Goal: Task Accomplishment & Management: Manage account settings

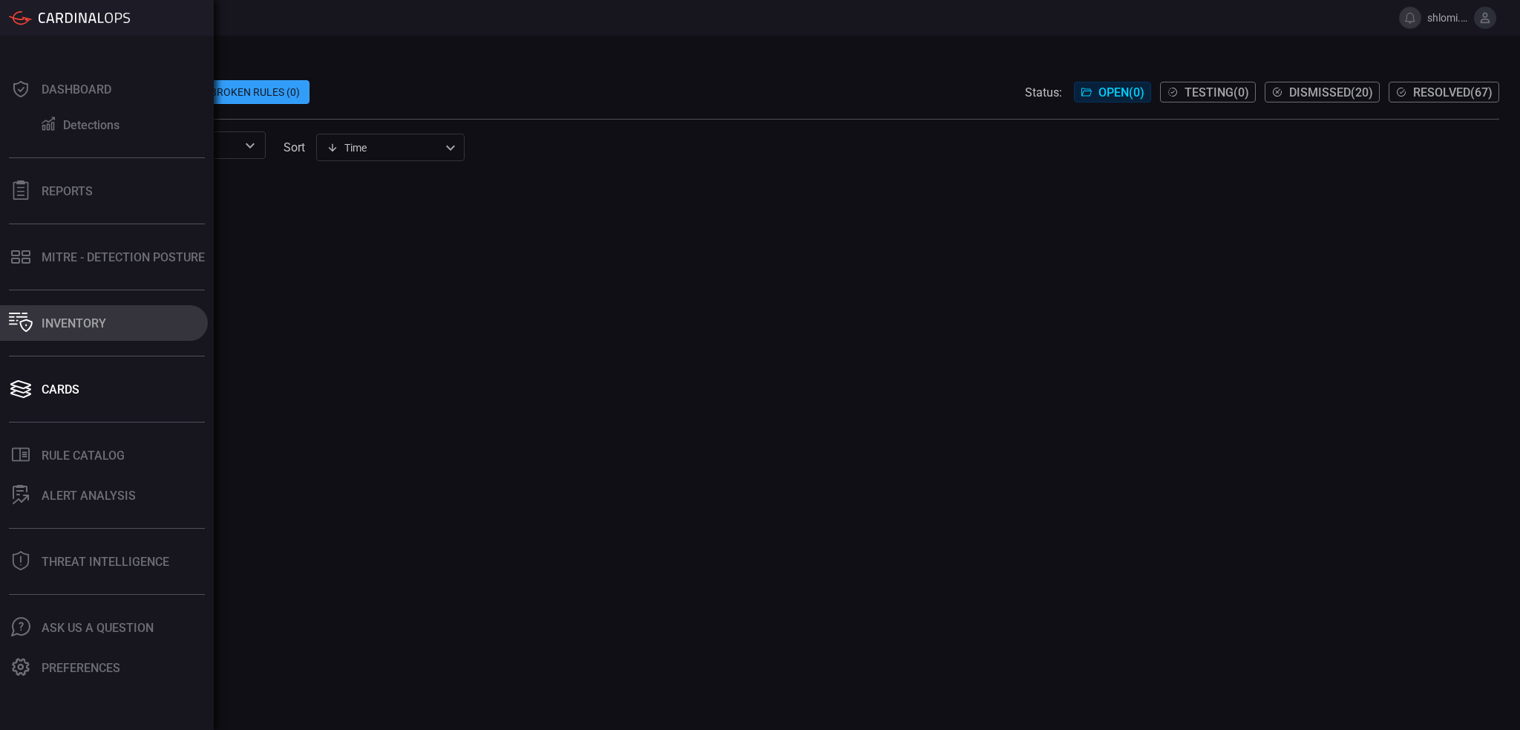
click at [40, 320] on button "Inventory" at bounding box center [104, 323] width 208 height 36
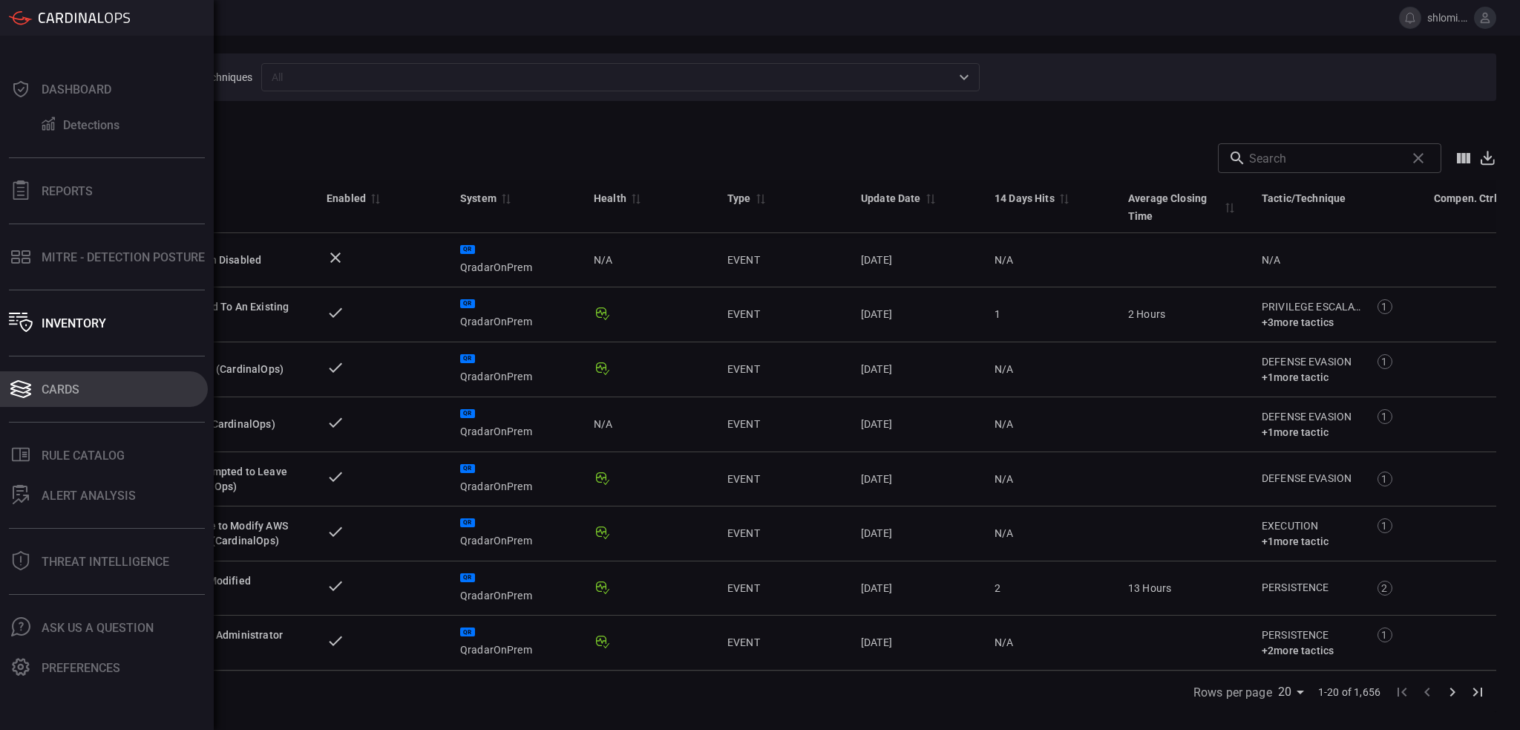
click at [53, 400] on button "Cards" at bounding box center [104, 389] width 208 height 36
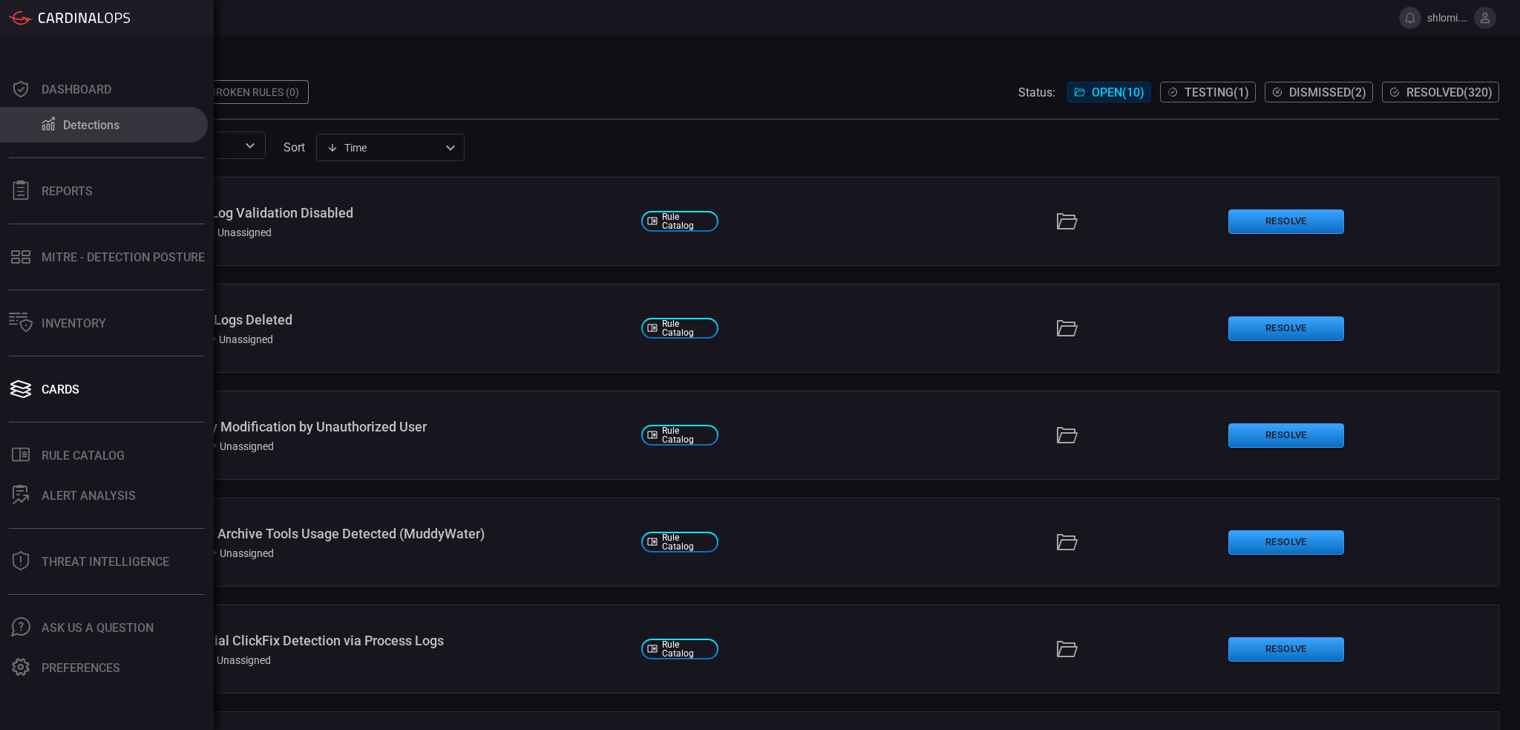
click at [85, 125] on div "Detections" at bounding box center [91, 125] width 56 height 14
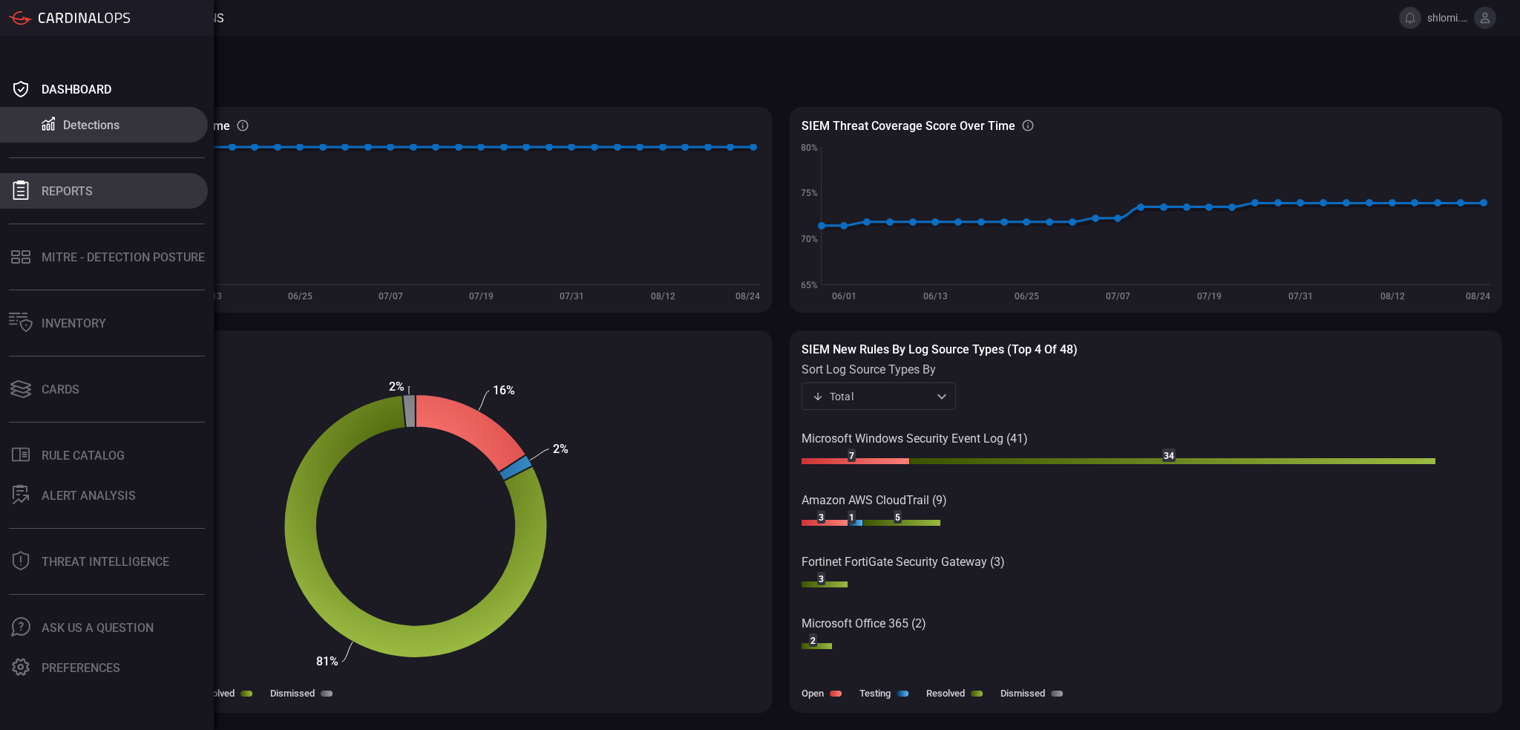
click at [39, 194] on button "Reports" at bounding box center [104, 191] width 208 height 36
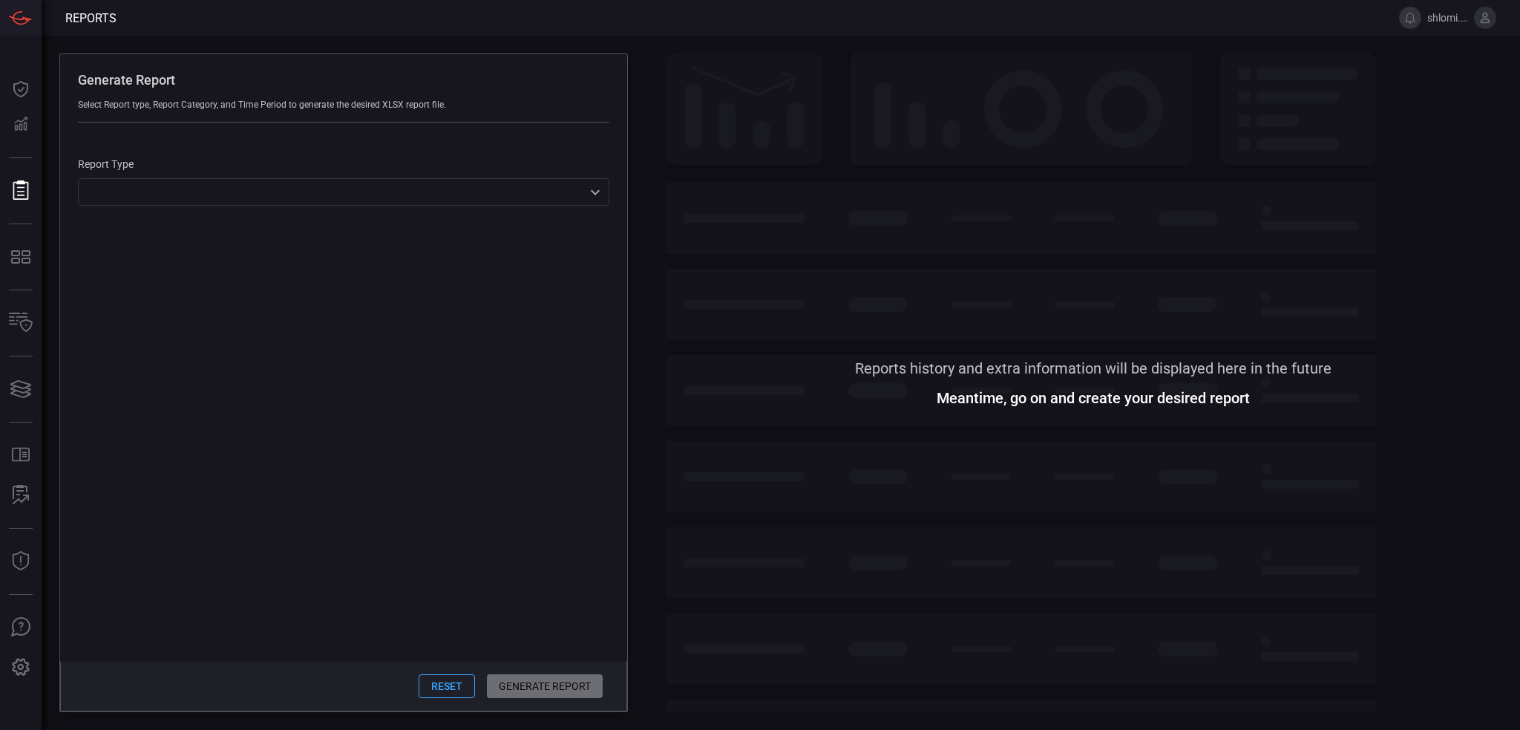
click at [333, 201] on div "​ ​" at bounding box center [344, 191] width 532 height 27
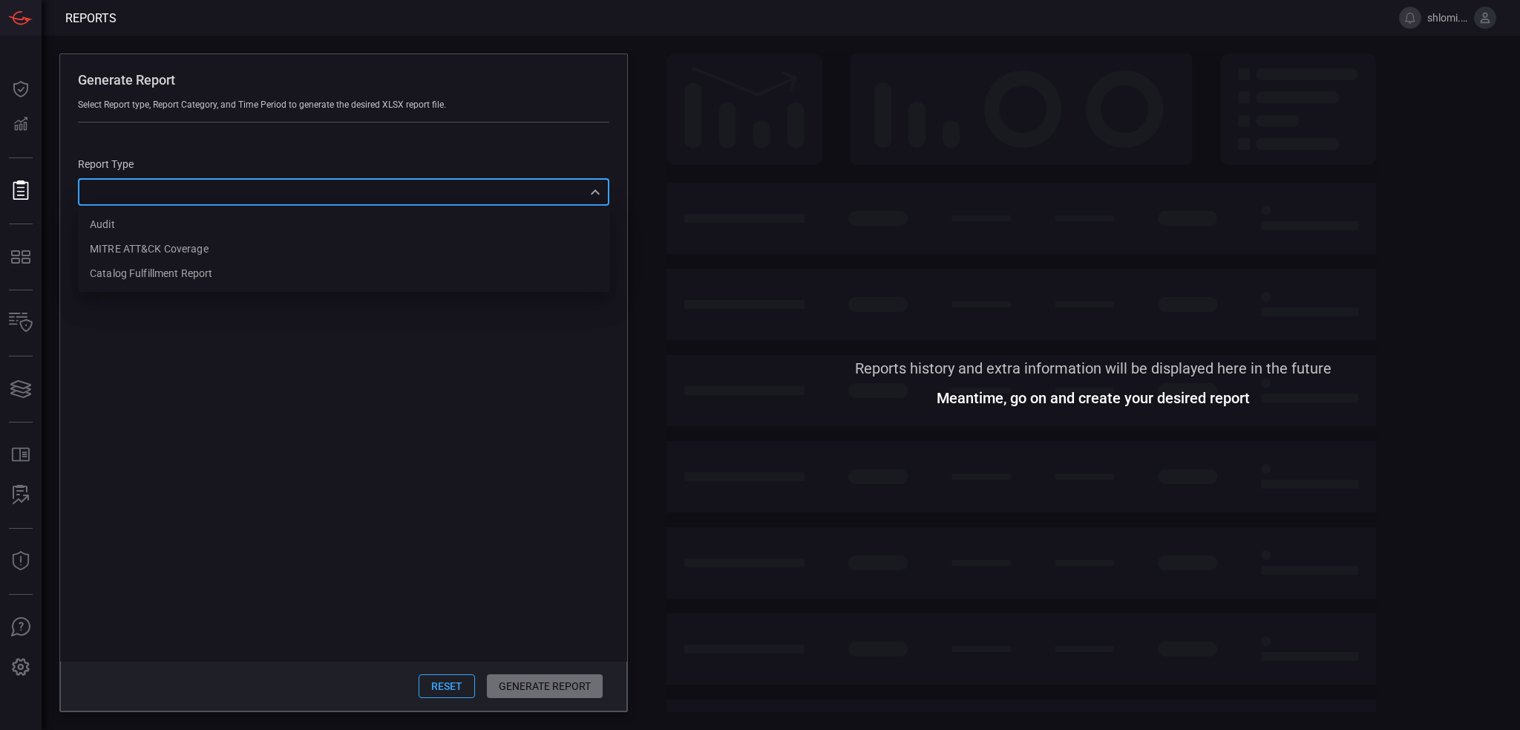
click at [659, 293] on div at bounding box center [760, 365] width 1520 height 730
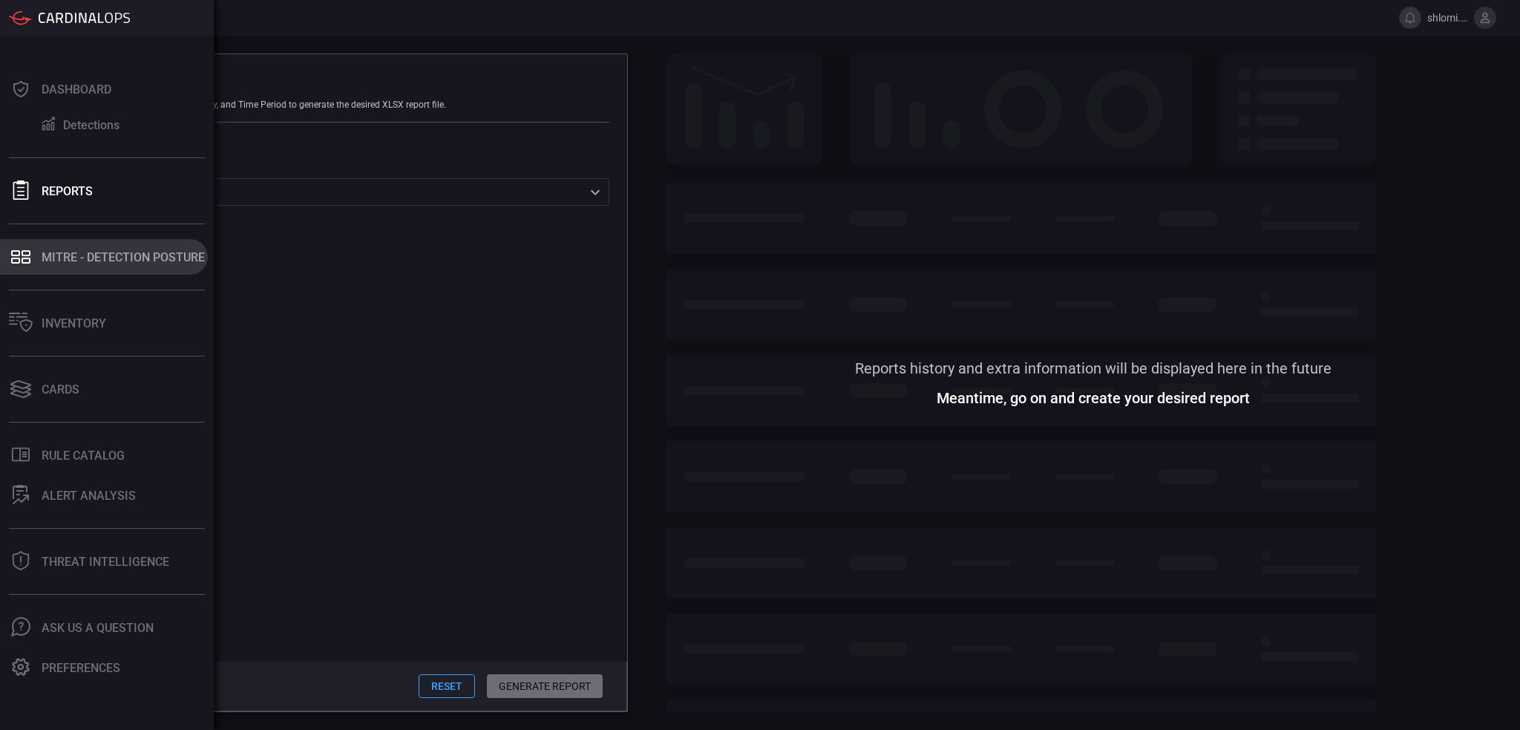
click at [80, 263] on div "MITRE - Detection Posture" at bounding box center [123, 257] width 163 height 14
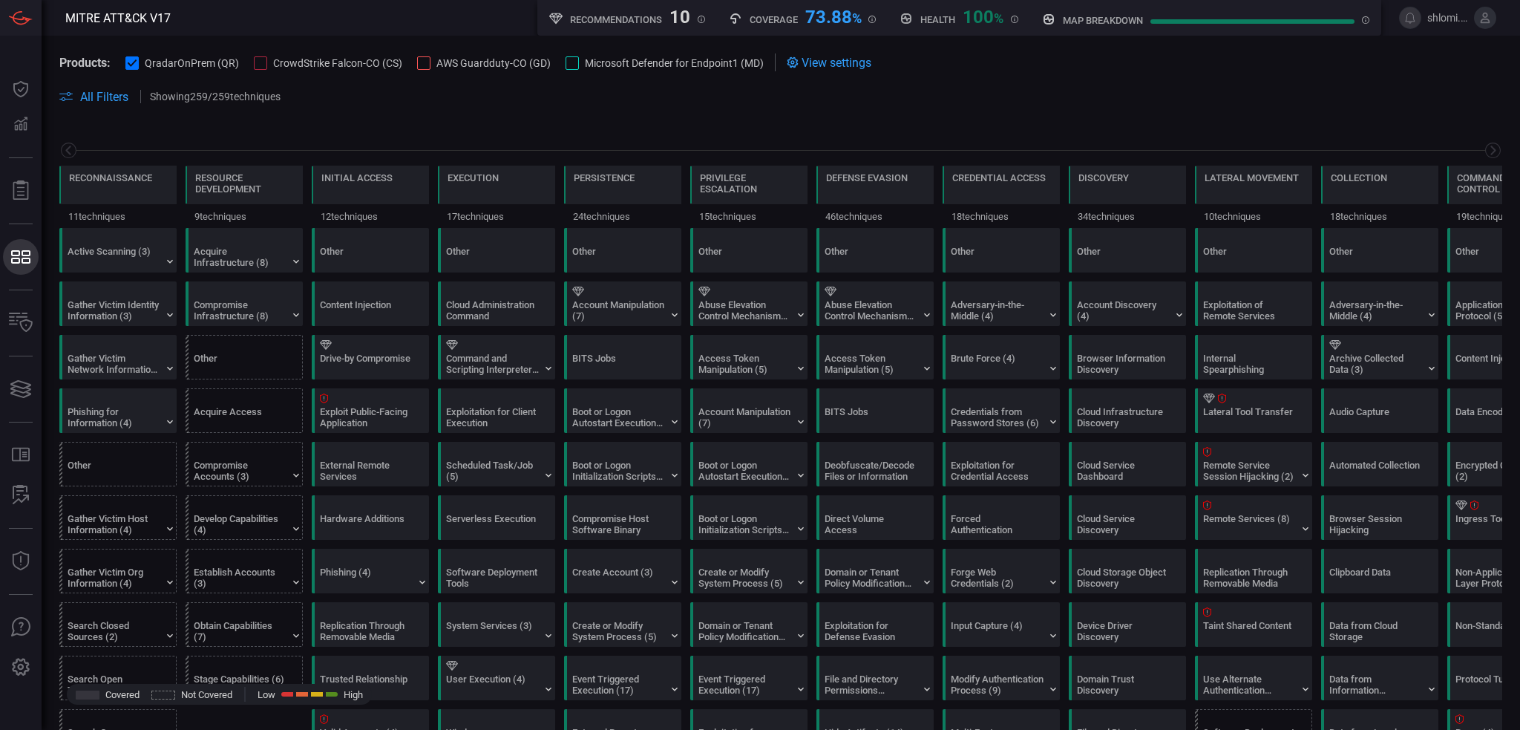
scroll to position [0, 195]
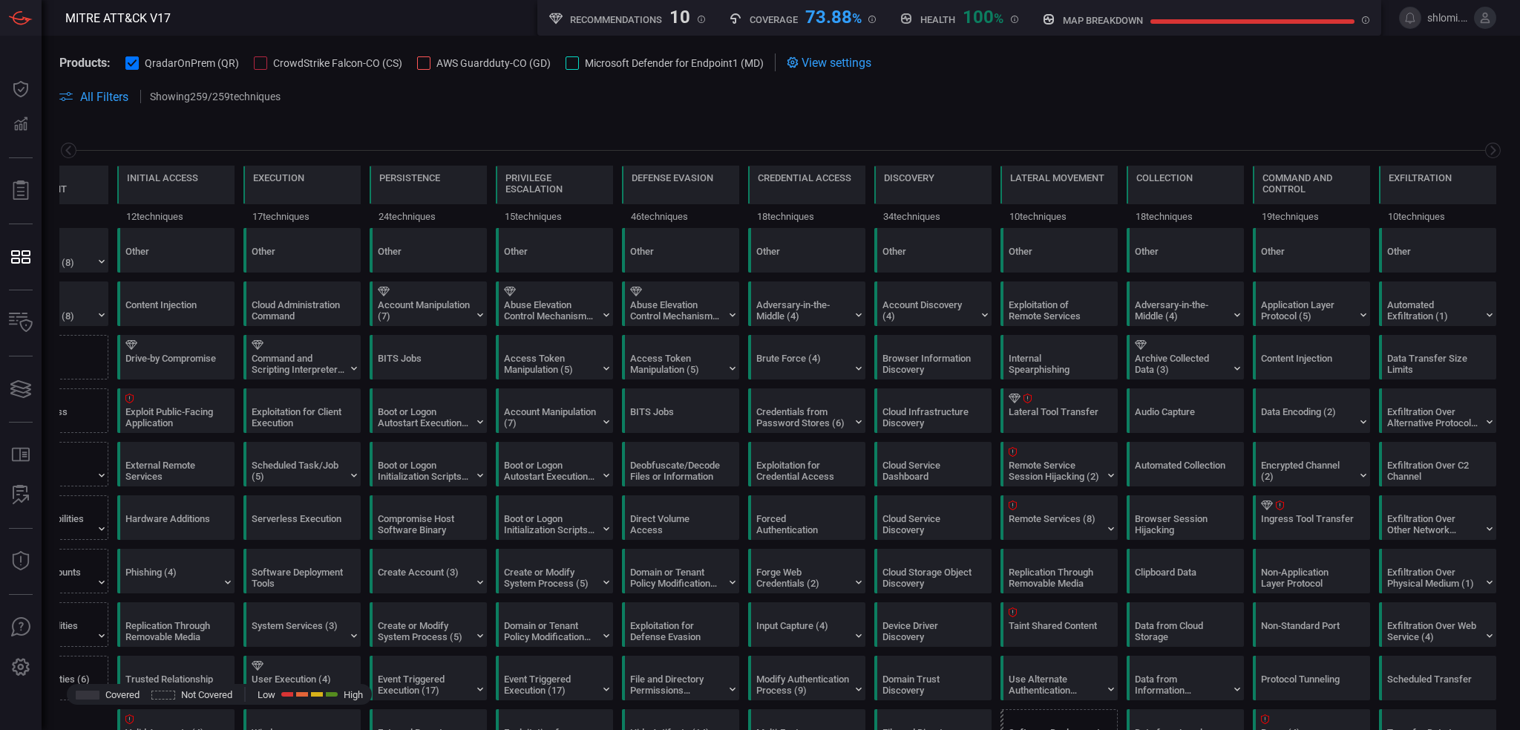
drag, startPoint x: 389, startPoint y: 144, endPoint x: 402, endPoint y: 109, distance: 37.4
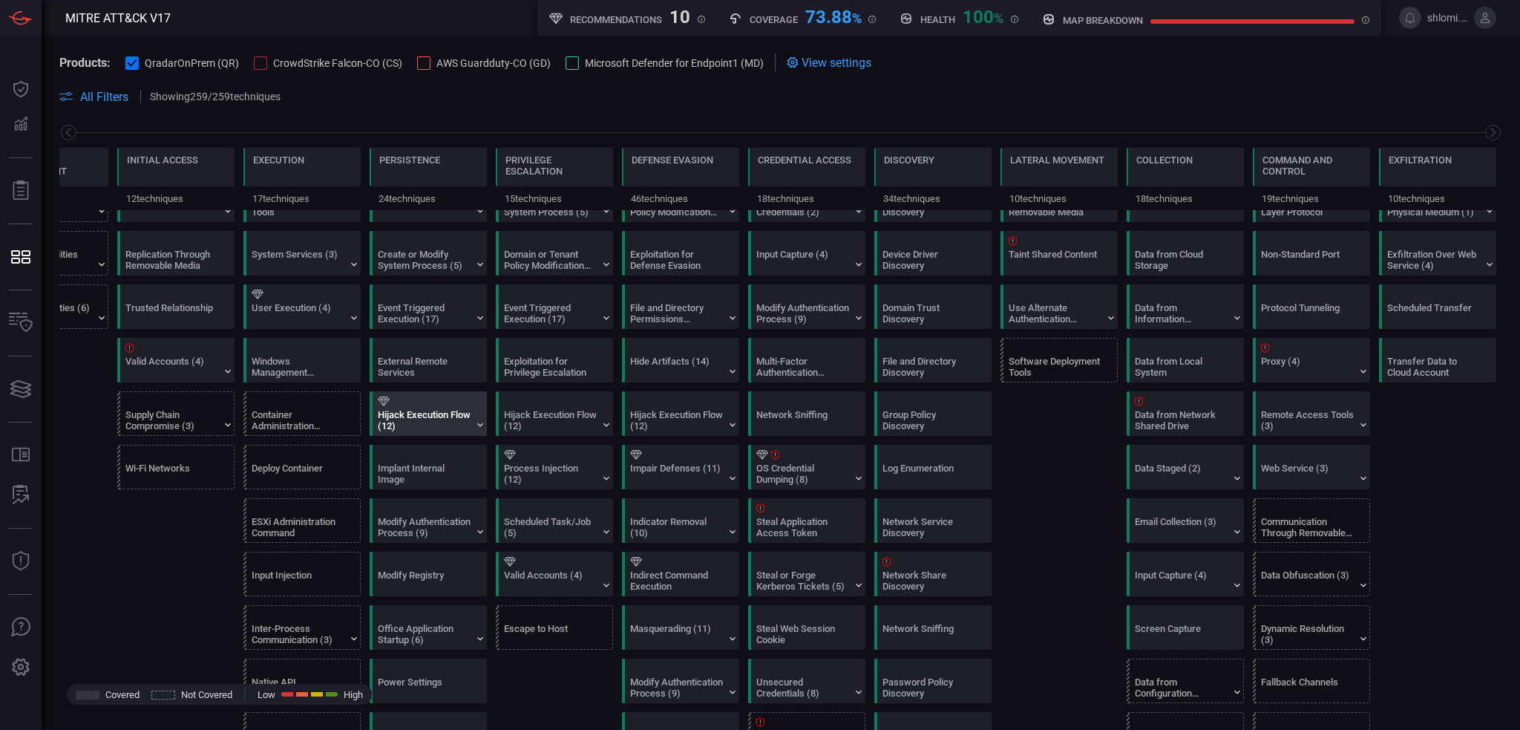
scroll to position [0, 0]
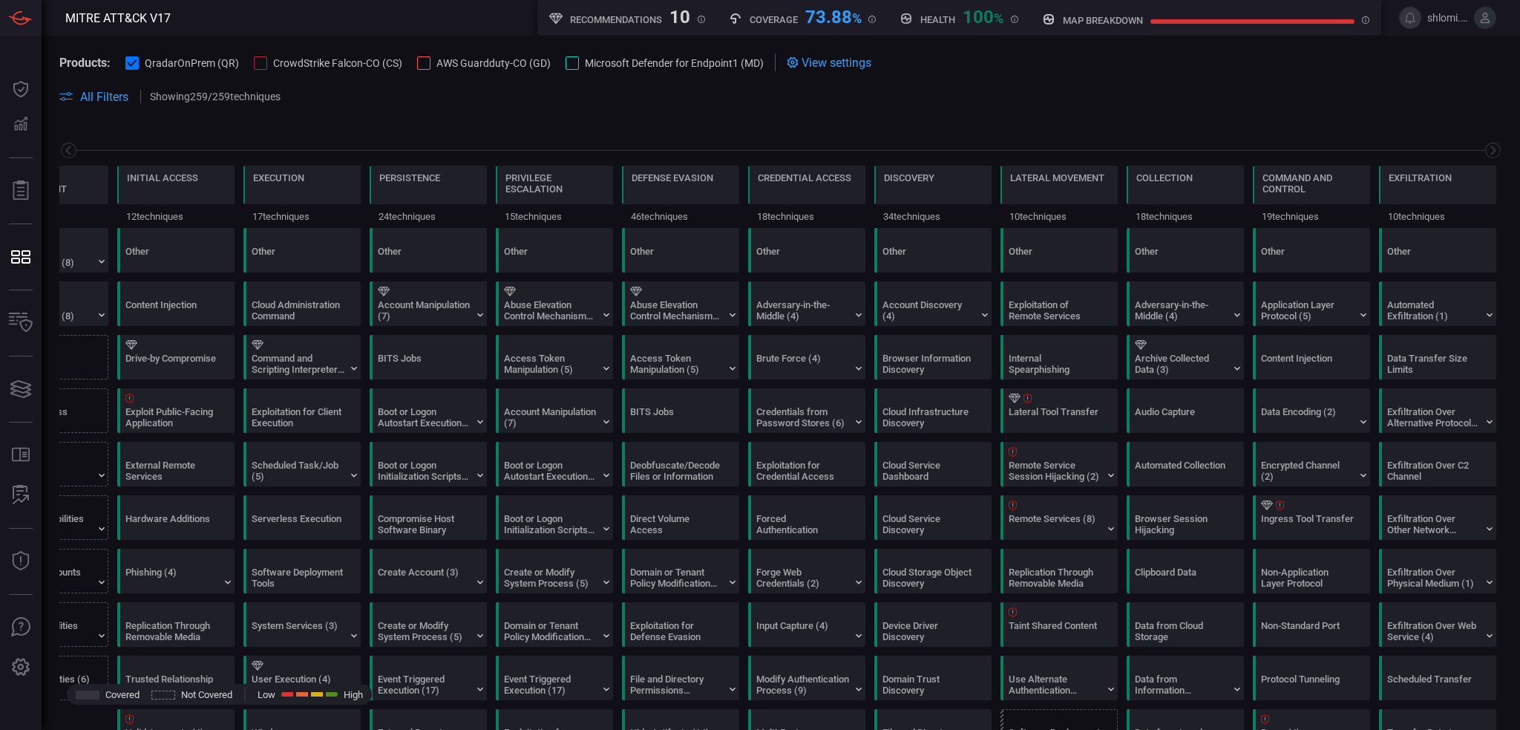
click at [1489, 20] on icon at bounding box center [1486, 18] width 10 height 10
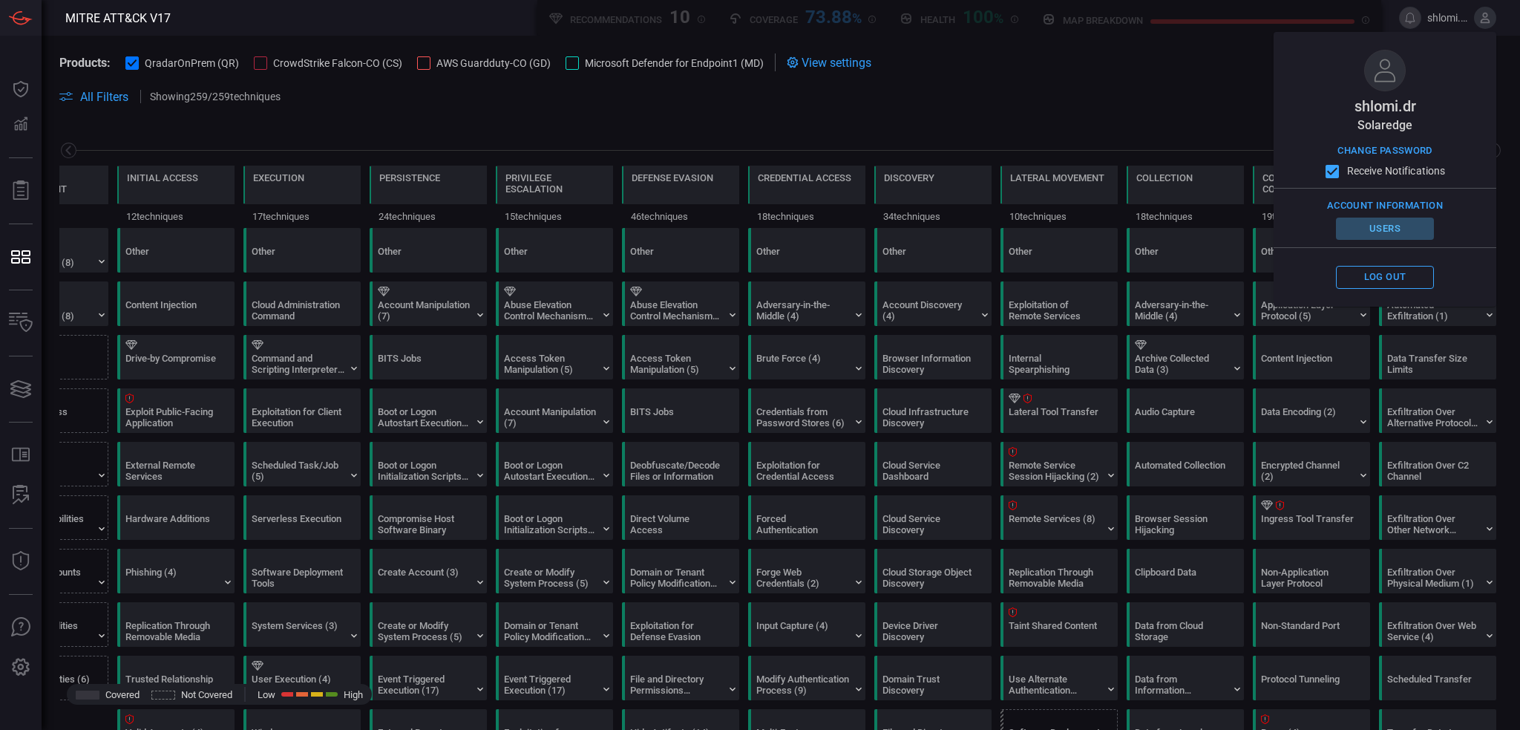
click at [1378, 227] on button "Users" at bounding box center [1385, 229] width 98 height 23
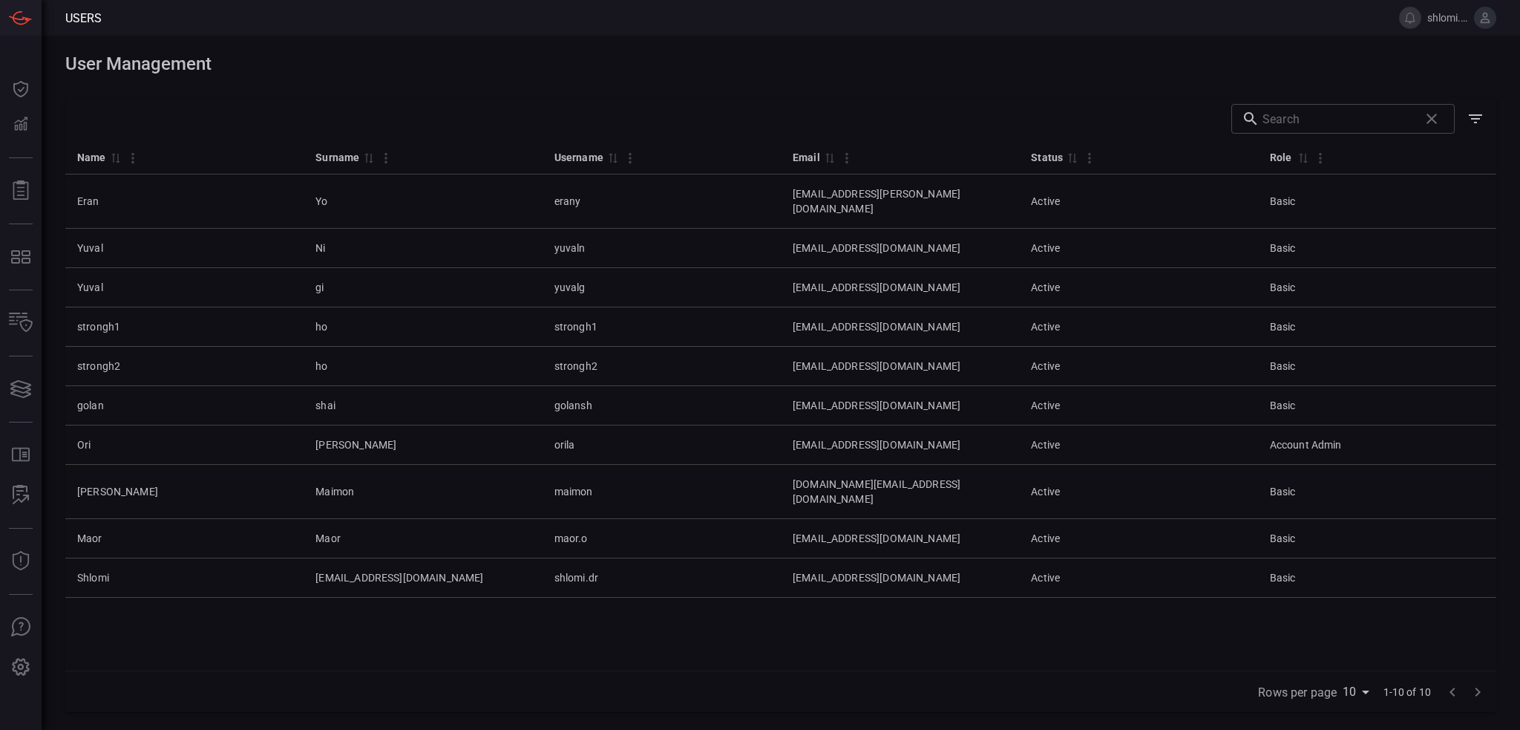
click at [353, 638] on div "Name 0 Surname 0 Username 0 Email 0 Status 0 Role 0 Eran Yo erany [EMAIL_ADDRES…" at bounding box center [780, 405] width 1431 height 531
click at [1290, 123] on input "text" at bounding box center [1338, 119] width 151 height 30
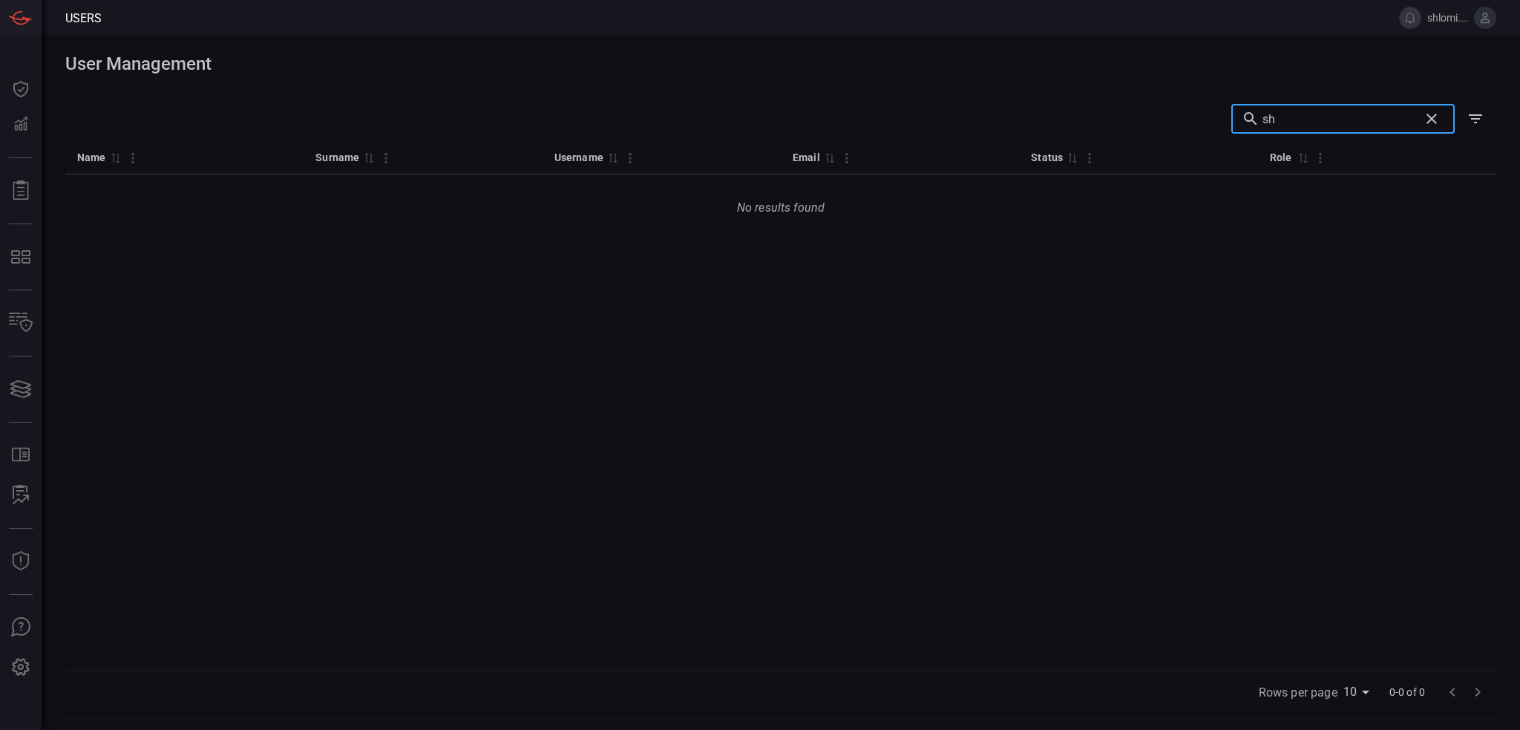
type input "s"
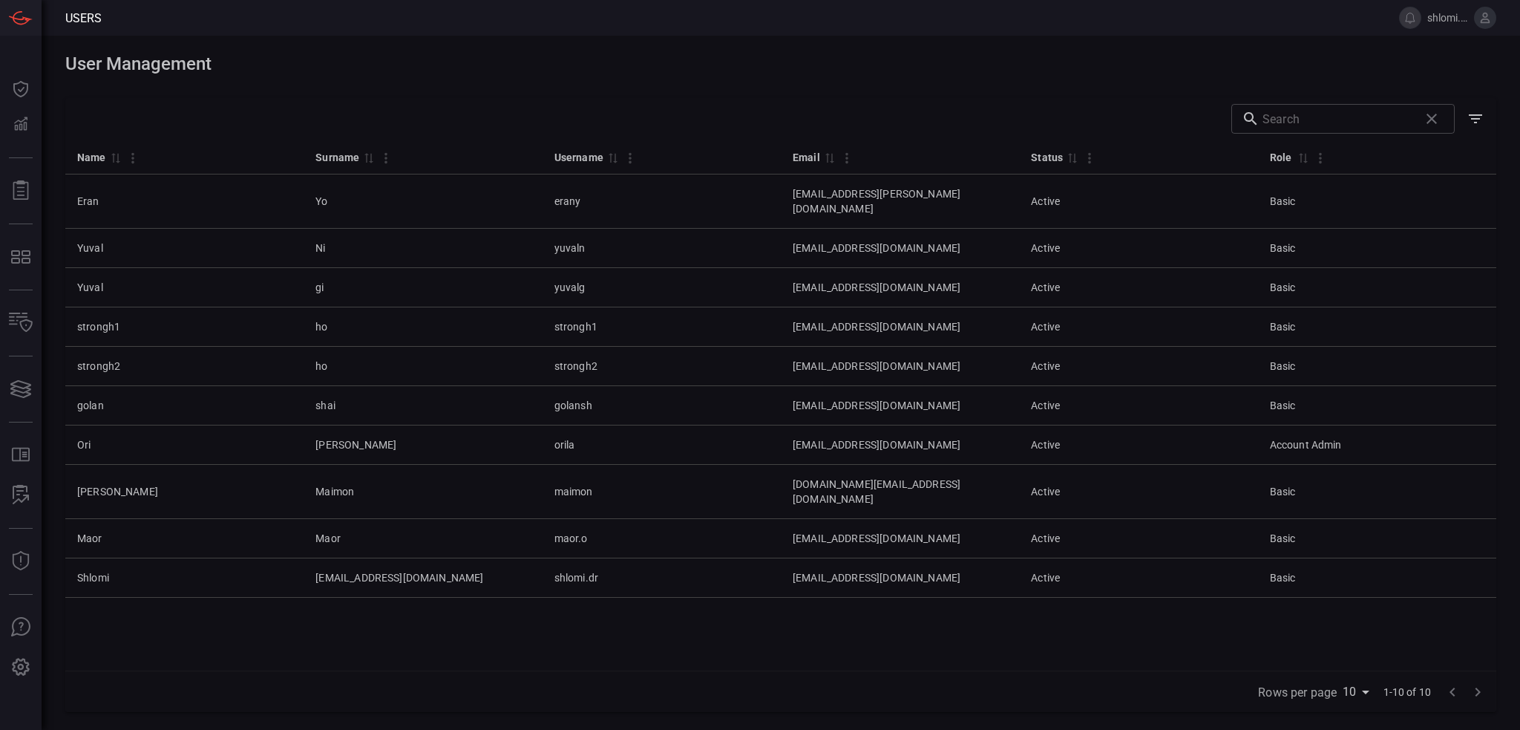
click at [357, 596] on div "Name 0 Surname 0 Username 0 Email 0 Status 0 Role 0 Eran Yo erany [EMAIL_ADDRES…" at bounding box center [780, 405] width 1431 height 531
